Goal: Task Accomplishment & Management: Use online tool/utility

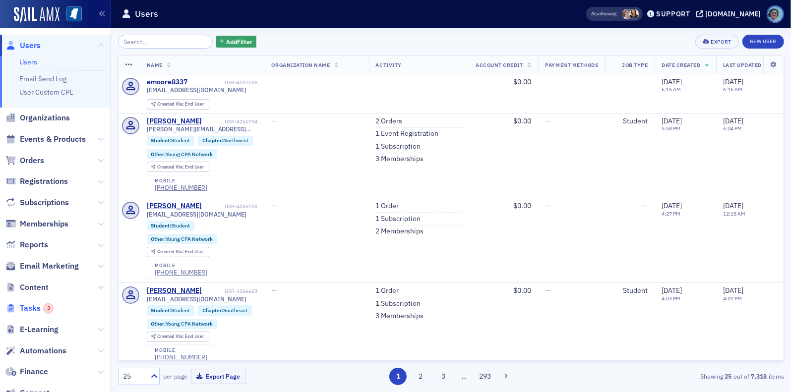
click at [46, 308] on div "3" at bounding box center [48, 308] width 10 height 10
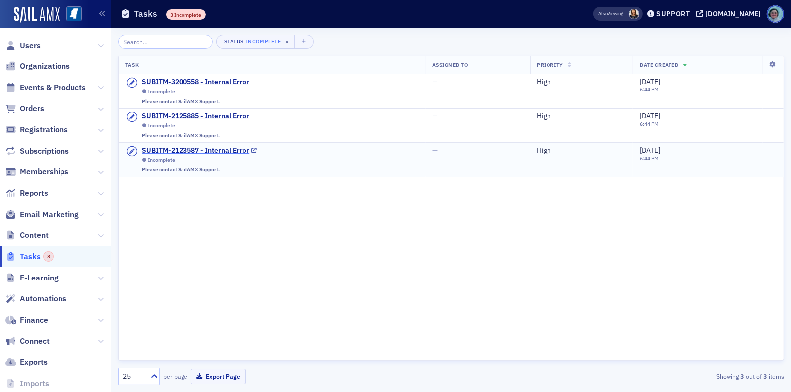
click at [190, 146] on div "SUBITM-2123587 - Internal Error" at bounding box center [196, 150] width 108 height 9
click at [218, 84] on div "SUBITM-3200558 - Internal Error" at bounding box center [196, 82] width 108 height 9
click at [98, 212] on icon at bounding box center [101, 215] width 6 height 6
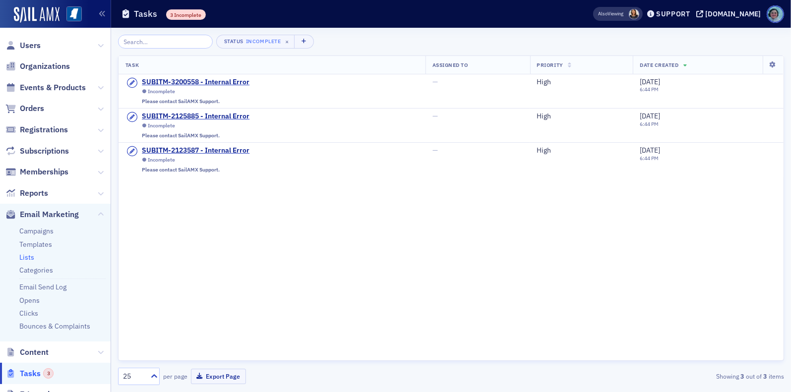
click at [26, 257] on link "Lists" at bounding box center [26, 257] width 15 height 9
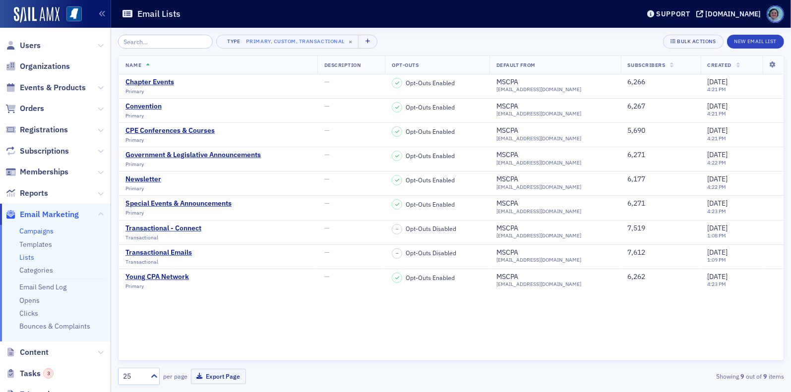
click at [44, 230] on link "Campaigns" at bounding box center [36, 231] width 34 height 9
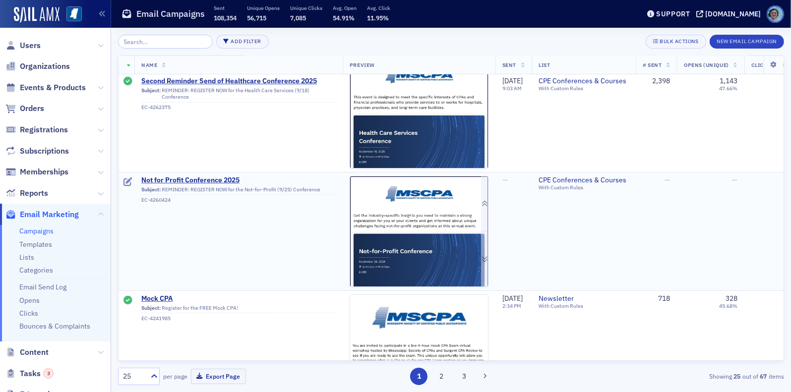
scroll to position [149, 0]
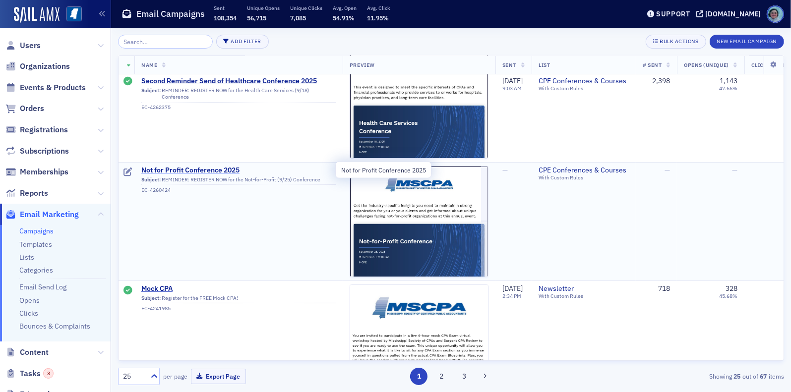
click at [194, 170] on span "Not for Profit Conference 2025" at bounding box center [238, 170] width 194 height 9
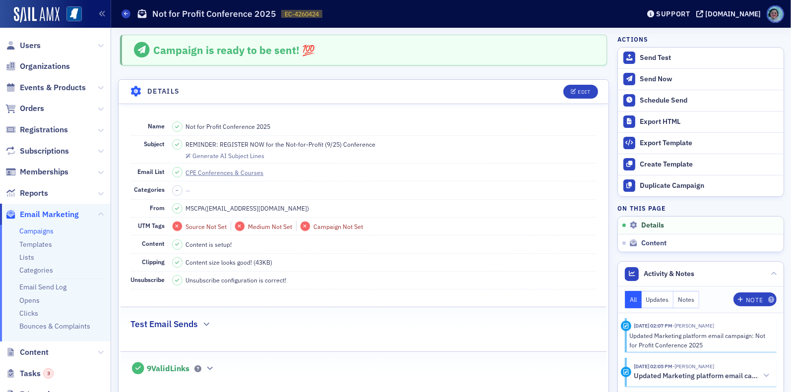
click at [473, 69] on fieldset "Campaign is ready to be sent! 💯" at bounding box center [364, 48] width 512 height 48
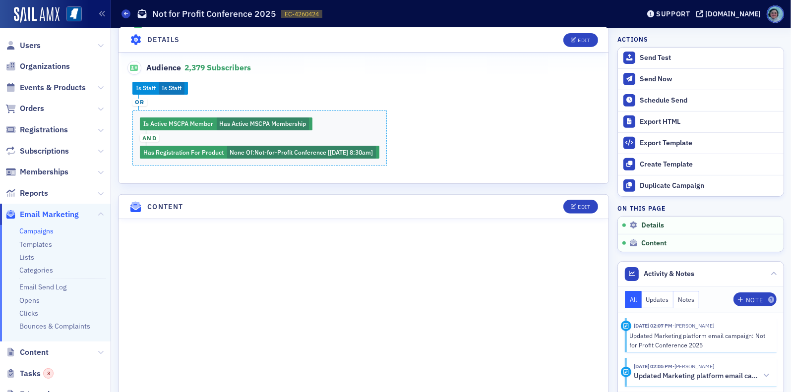
scroll to position [347, 0]
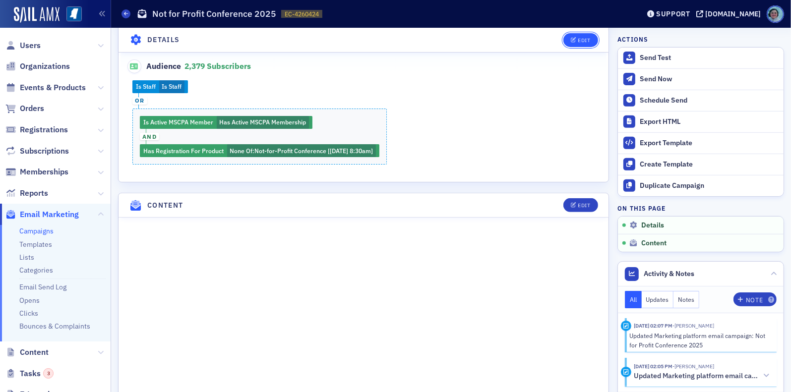
click at [567, 37] on button "Edit" at bounding box center [580, 40] width 34 height 14
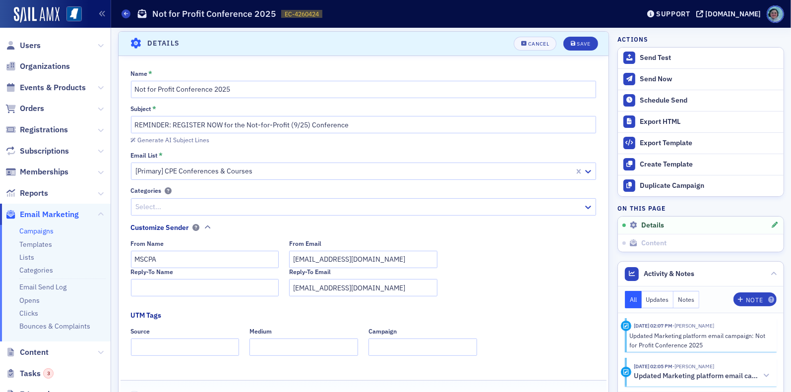
scroll to position [46, 0]
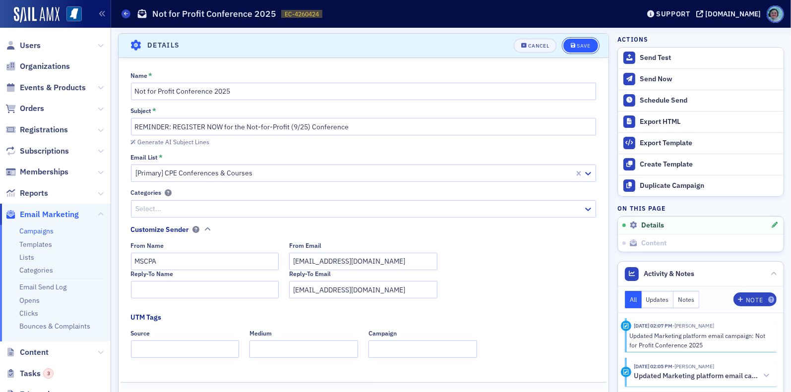
click at [577, 45] on div "Save" at bounding box center [583, 45] width 13 height 5
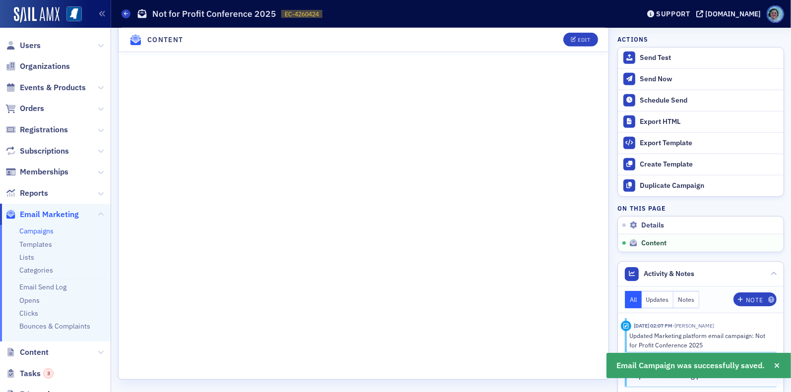
scroll to position [783, 0]
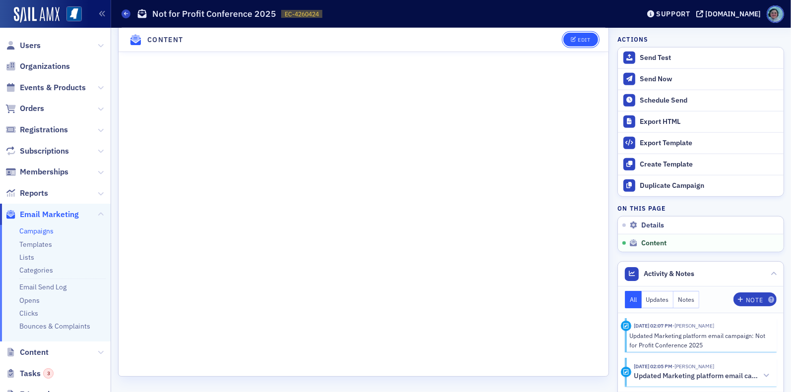
click at [574, 33] on button "Edit" at bounding box center [580, 40] width 34 height 14
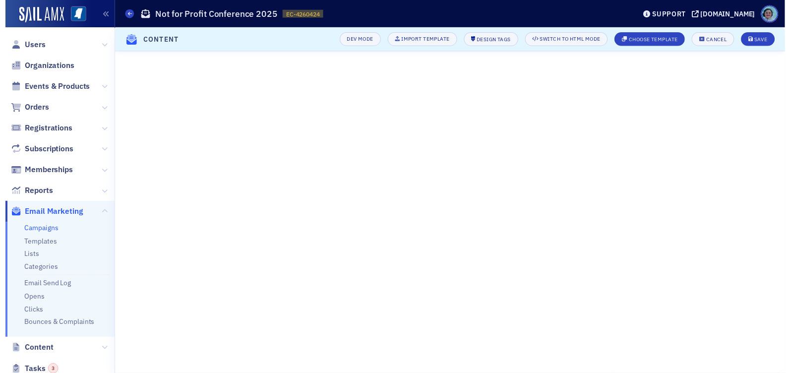
scroll to position [172, 0]
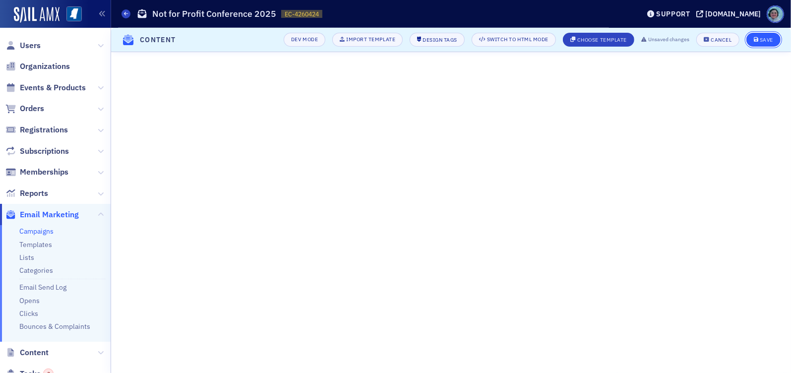
click at [756, 41] on icon "submit" at bounding box center [756, 39] width 5 height 5
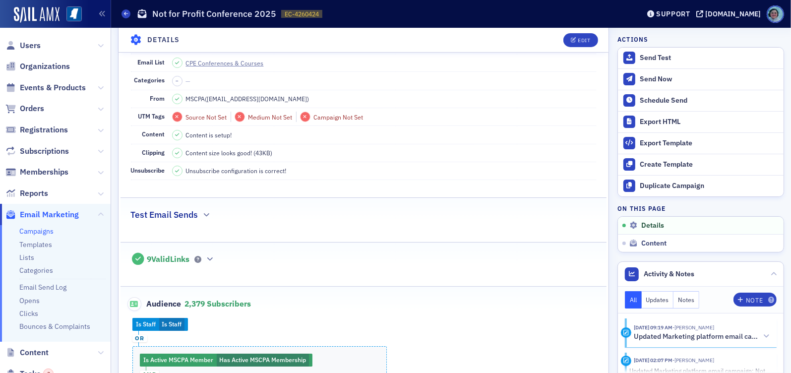
scroll to position [248, 0]
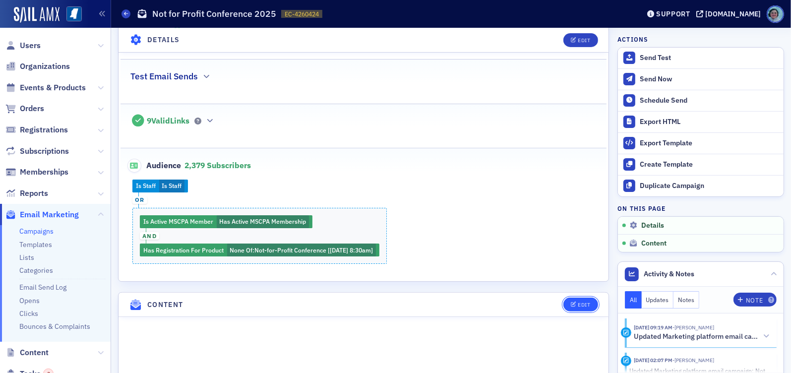
click at [582, 298] on button "Edit" at bounding box center [580, 305] width 34 height 14
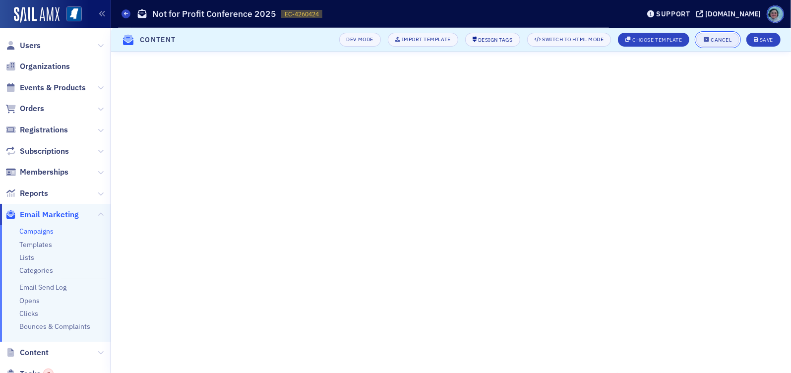
click at [730, 36] on button "Cancel" at bounding box center [717, 40] width 43 height 14
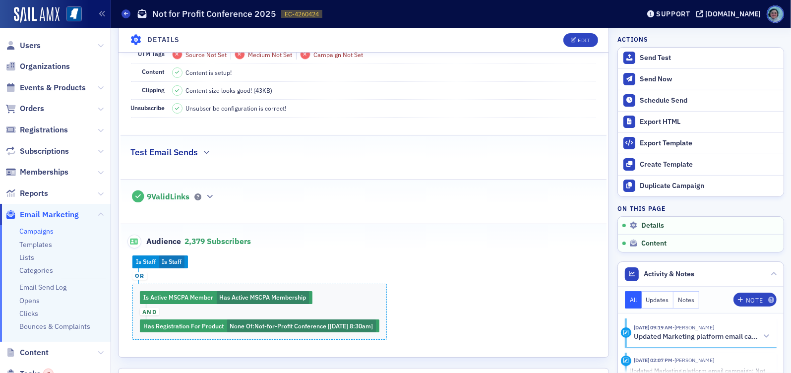
scroll to position [168, 0]
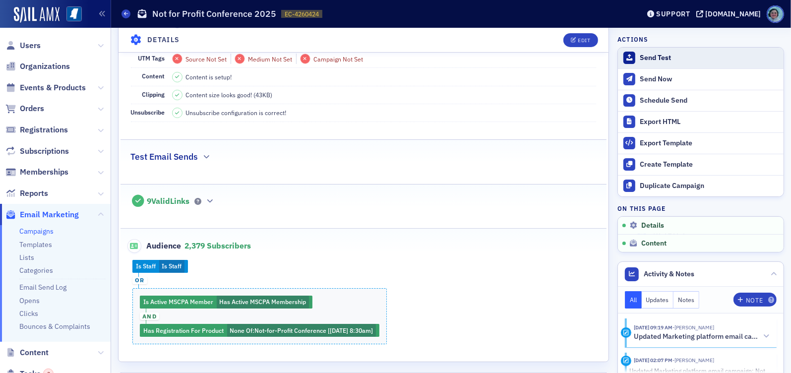
click at [674, 60] on div "Send Test" at bounding box center [709, 58] width 139 height 9
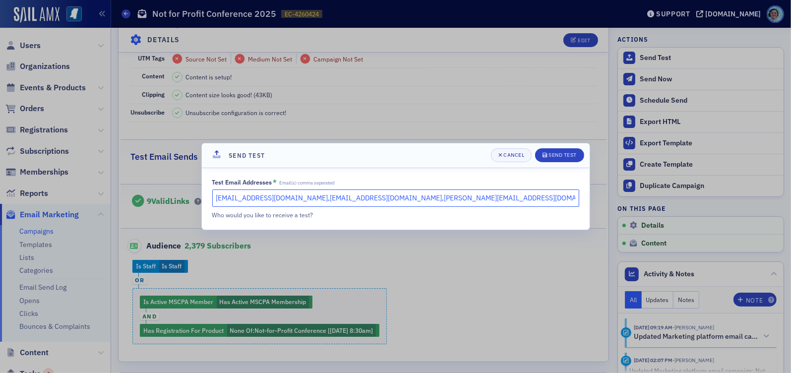
drag, startPoint x: 283, startPoint y: 198, endPoint x: 26, endPoint y: 188, distance: 257.1
click at [44, 187] on div "Send Test Cancel Send Test Test Email Addresses * Email(s) comma seperated [EMA…" at bounding box center [395, 186] width 791 height 373
type input "[EMAIL_ADDRESS][DOMAIN_NAME],[PERSON_NAME][EMAIL_ADDRESS][DOMAIN_NAME]"
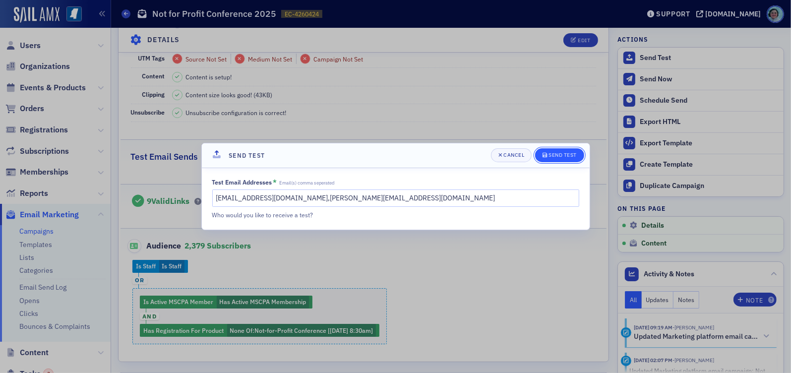
click at [557, 160] on button "Send Test" at bounding box center [559, 155] width 49 height 14
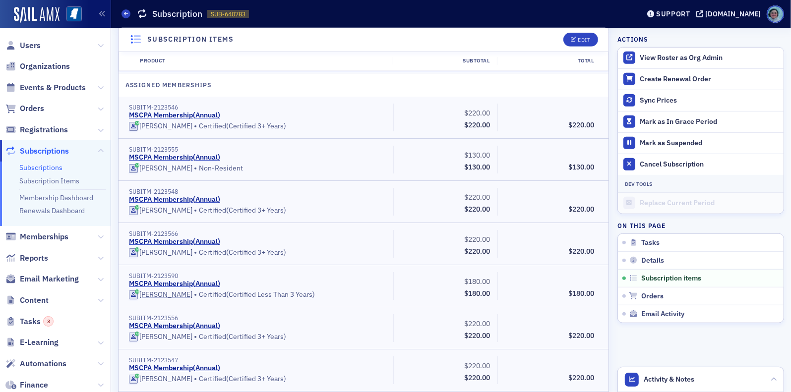
scroll to position [545, 0]
